Goal: Task Accomplishment & Management: Manage account settings

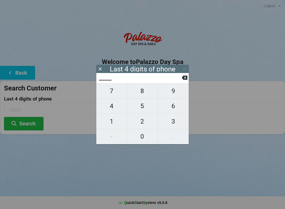
click at [173, 122] on span "3" at bounding box center [173, 121] width 31 height 11
type input "3___"
click at [144, 122] on span "2" at bounding box center [142, 121] width 31 height 11
type input "32__"
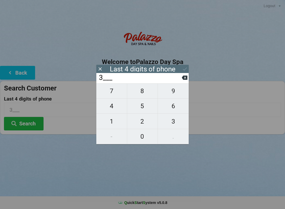
type input "32__"
click at [112, 123] on span "1" at bounding box center [111, 121] width 31 height 11
type input "321_"
click at [144, 105] on span "5" at bounding box center [142, 105] width 31 height 11
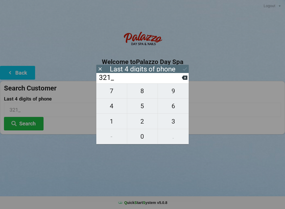
type input "3215"
click at [171, 92] on div "7 8 9 4 5 6 1 2 3 - 0 ." at bounding box center [142, 113] width 92 height 61
click at [181, 82] on input "3215" at bounding box center [139, 77] width 83 height 8
click at [182, 80] on icon at bounding box center [185, 78] width 6 height 6
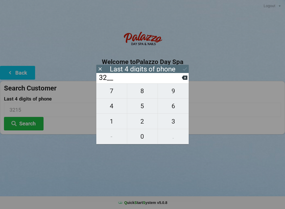
click at [182, 81] on button at bounding box center [185, 77] width 6 height 7
click at [180, 80] on input "3___" at bounding box center [139, 77] width 83 height 8
click at [184, 80] on icon at bounding box center [185, 78] width 6 height 4
type input "____"
click at [175, 90] on span "9" at bounding box center [173, 90] width 31 height 11
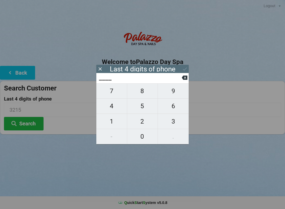
type input "9___"
click at [173, 107] on span "6" at bounding box center [173, 105] width 31 height 11
type input "96__"
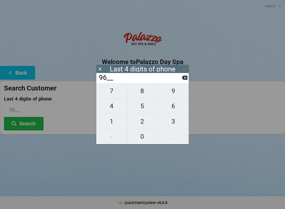
click at [144, 120] on span "2" at bounding box center [142, 121] width 31 height 11
type input "962_"
click at [141, 137] on span "0" at bounding box center [142, 136] width 31 height 11
type input "9620"
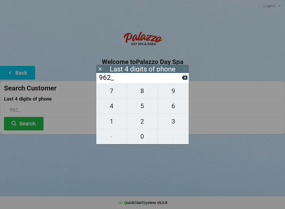
type input "9620"
click at [181, 70] on div "Last 4 digits of phone" at bounding box center [142, 69] width 92 height 8
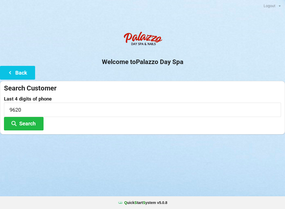
click at [10, 125] on button "Search" at bounding box center [24, 123] width 40 height 13
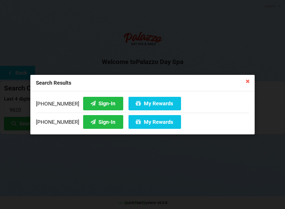
click at [139, 125] on button "My Rewards" at bounding box center [155, 121] width 53 height 13
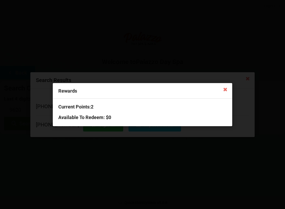
click at [220, 91] on div "Rewards" at bounding box center [143, 91] width 180 height 16
click at [222, 89] on icon at bounding box center [225, 89] width 8 height 8
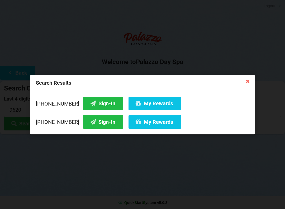
click at [91, 125] on button "Sign-In" at bounding box center [103, 121] width 40 height 13
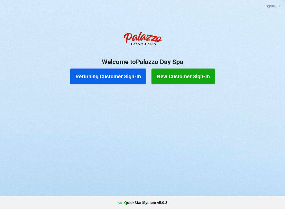
click at [115, 78] on button "Returning Customer Sign-In" at bounding box center [108, 76] width 76 height 16
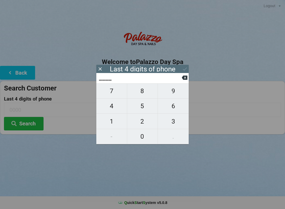
click at [173, 93] on span "9" at bounding box center [173, 90] width 31 height 11
type input "9___"
click at [174, 108] on span "6" at bounding box center [173, 105] width 31 height 11
type input "96__"
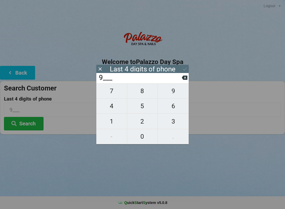
type input "96__"
click at [144, 124] on span "2" at bounding box center [142, 121] width 31 height 11
type input "962_"
click at [143, 139] on span "0" at bounding box center [142, 136] width 31 height 11
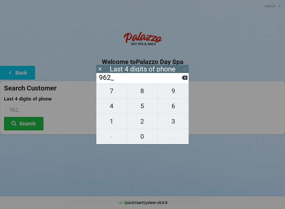
type input "9620"
click at [184, 69] on icon at bounding box center [185, 69] width 6 height 6
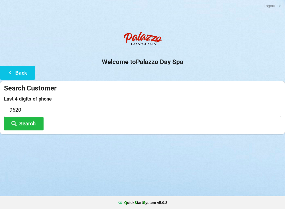
click at [12, 125] on icon at bounding box center [14, 123] width 6 height 4
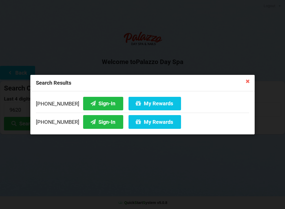
click at [97, 122] on button "Sign-In" at bounding box center [103, 121] width 40 height 13
